Goal: Task Accomplishment & Management: Manage account settings

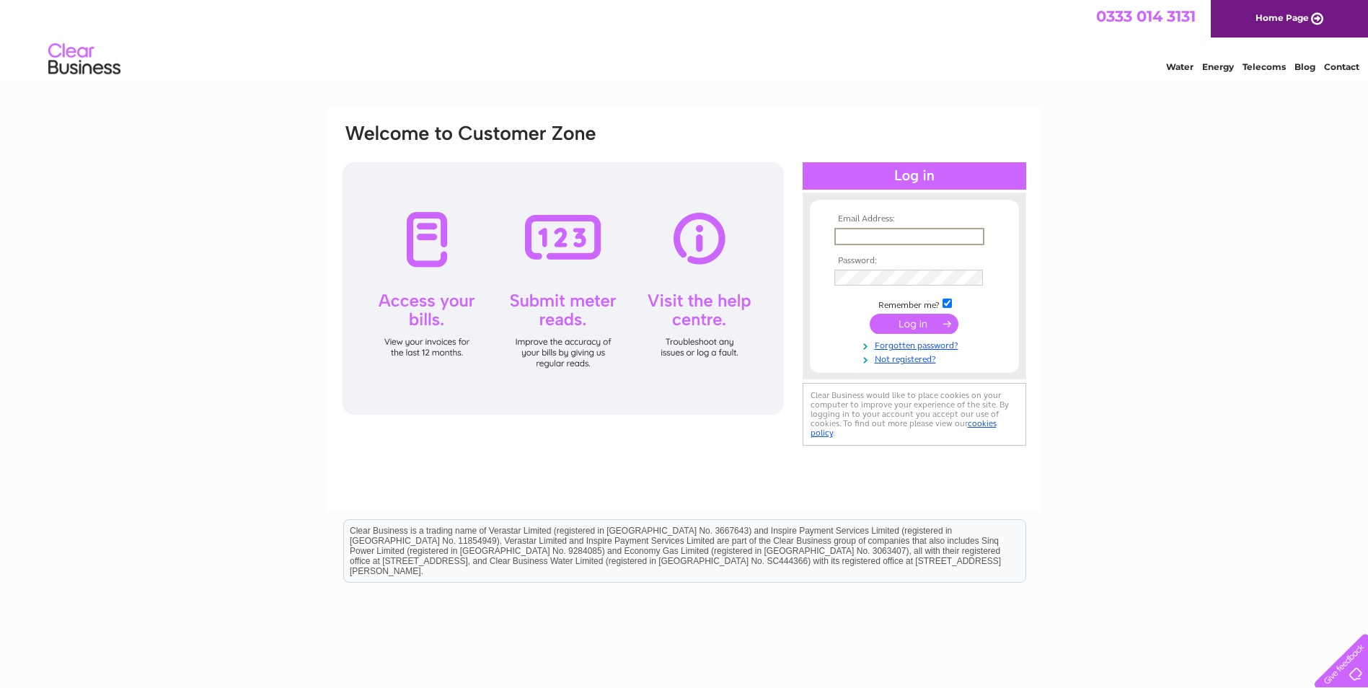
click at [839, 233] on input "text" at bounding box center [910, 236] width 150 height 17
type input "bruntonfarm@outlook.com"
click at [934, 320] on input "submit" at bounding box center [914, 324] width 89 height 20
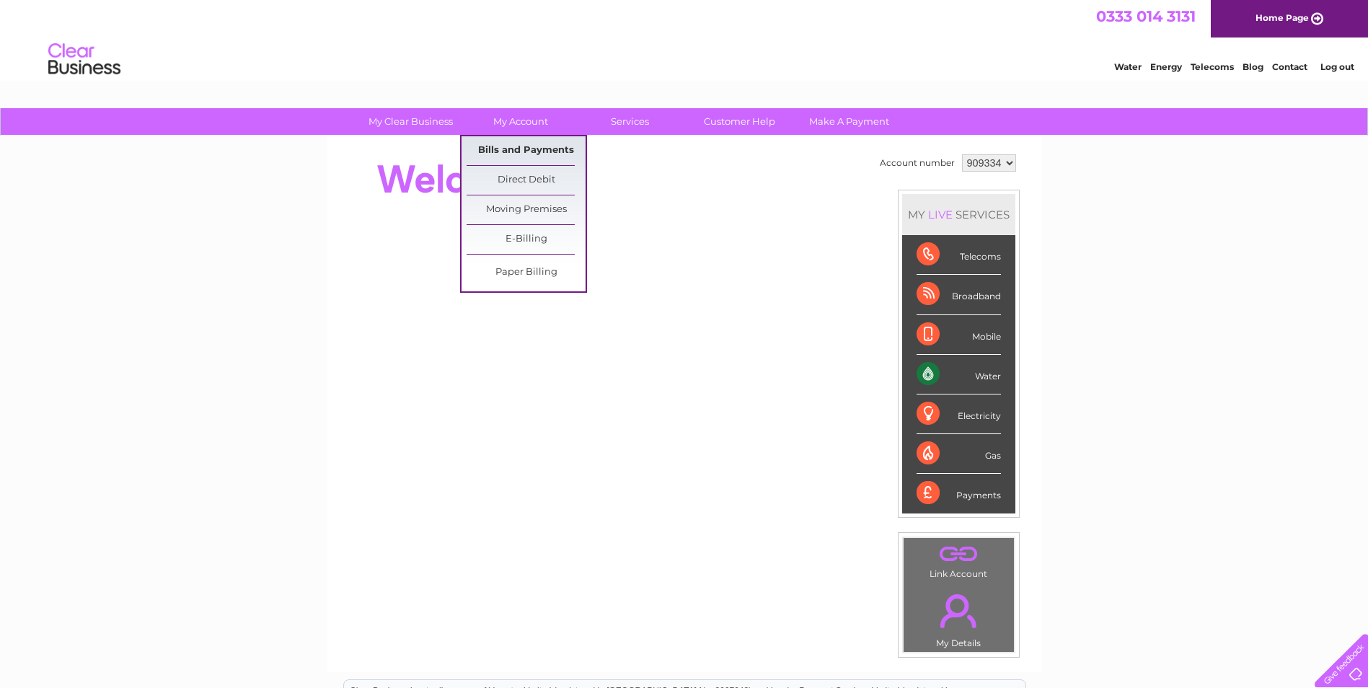
click at [522, 146] on link "Bills and Payments" at bounding box center [526, 150] width 119 height 29
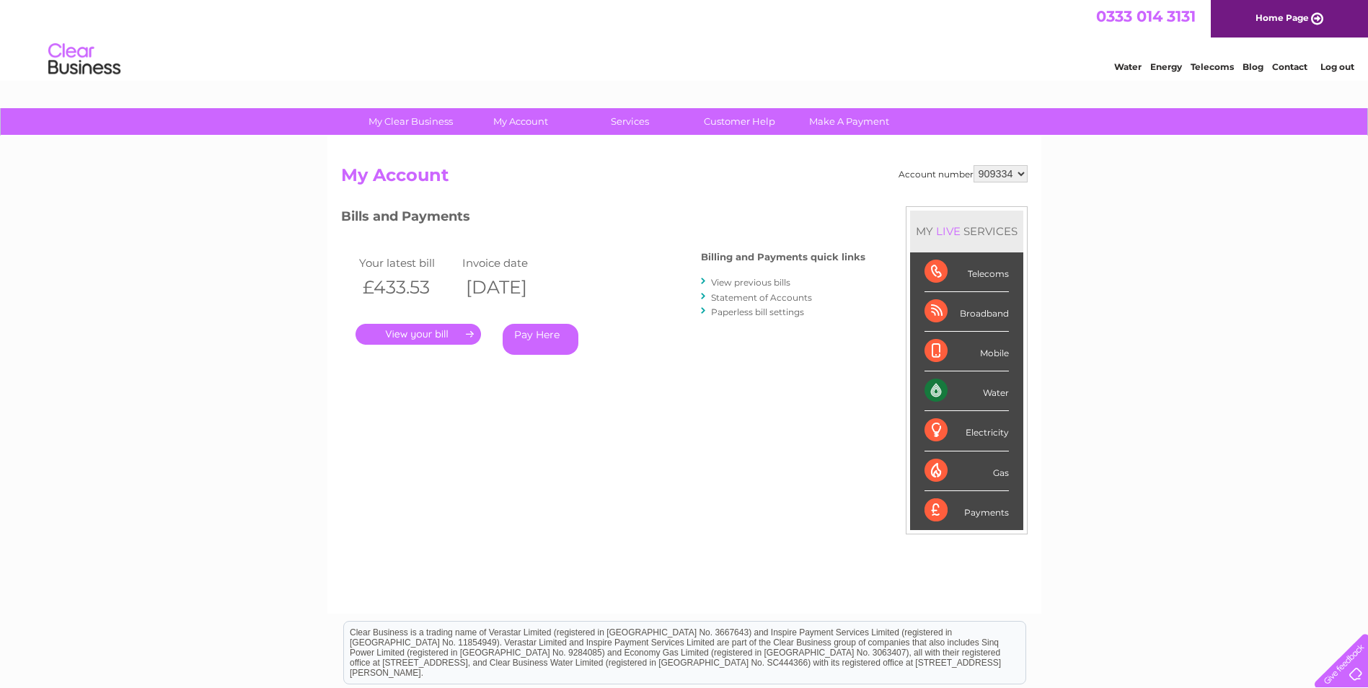
click at [421, 333] on link "." at bounding box center [419, 334] width 126 height 21
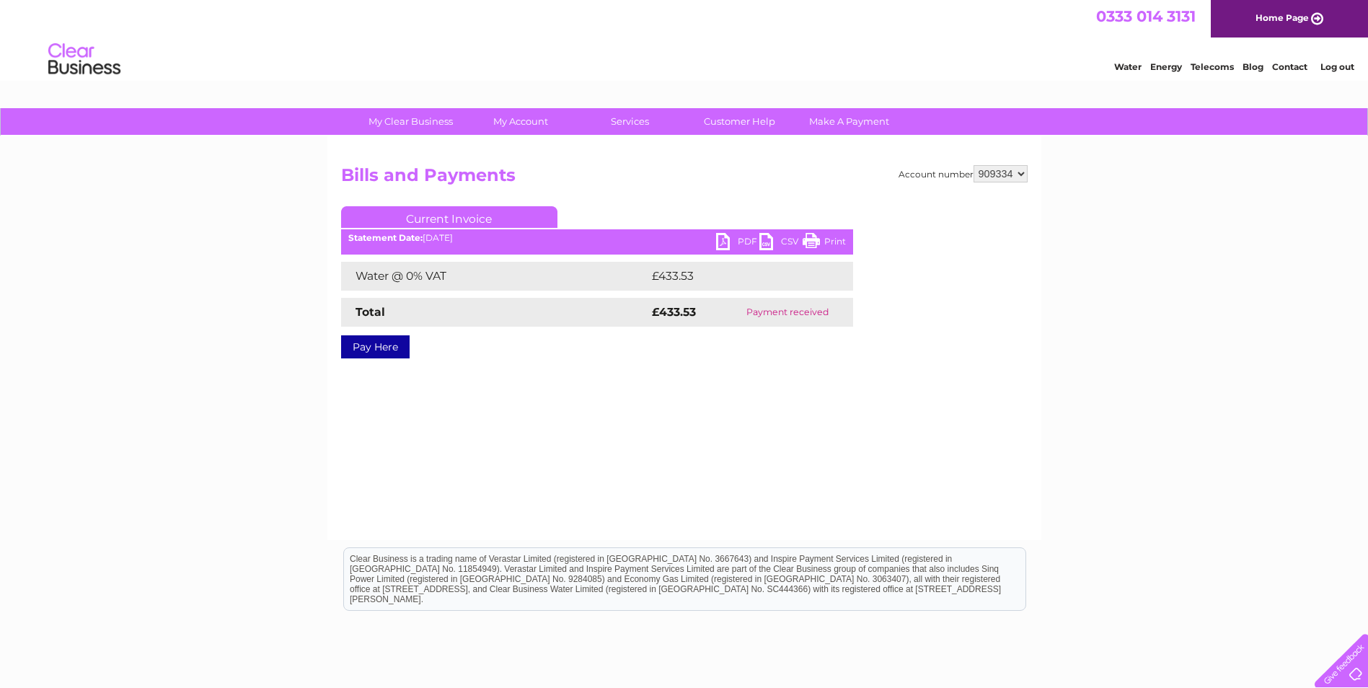
click at [725, 240] on link "PDF" at bounding box center [737, 243] width 43 height 21
